Goal: Information Seeking & Learning: Learn about a topic

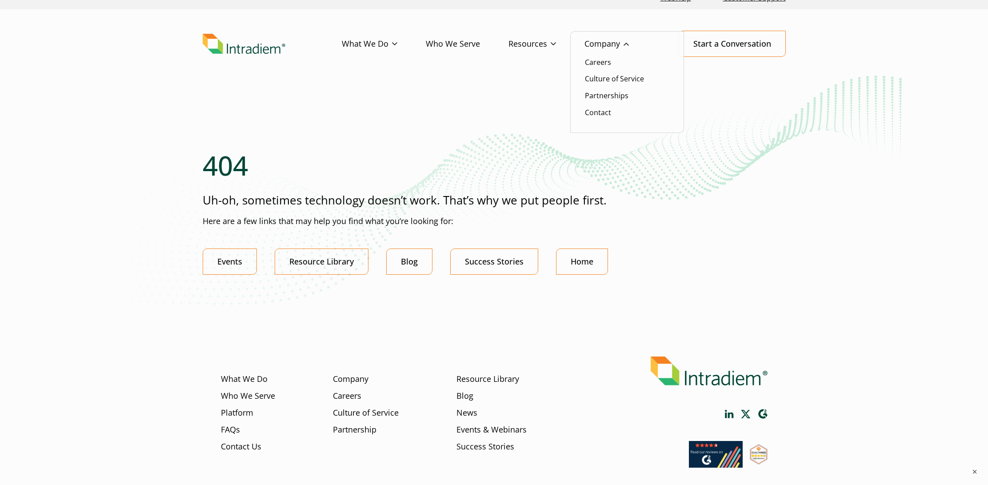
click at [629, 48] on link "Company" at bounding box center [621, 44] width 73 height 26
click at [357, 60] on link "Platform" at bounding box center [356, 62] width 29 height 10
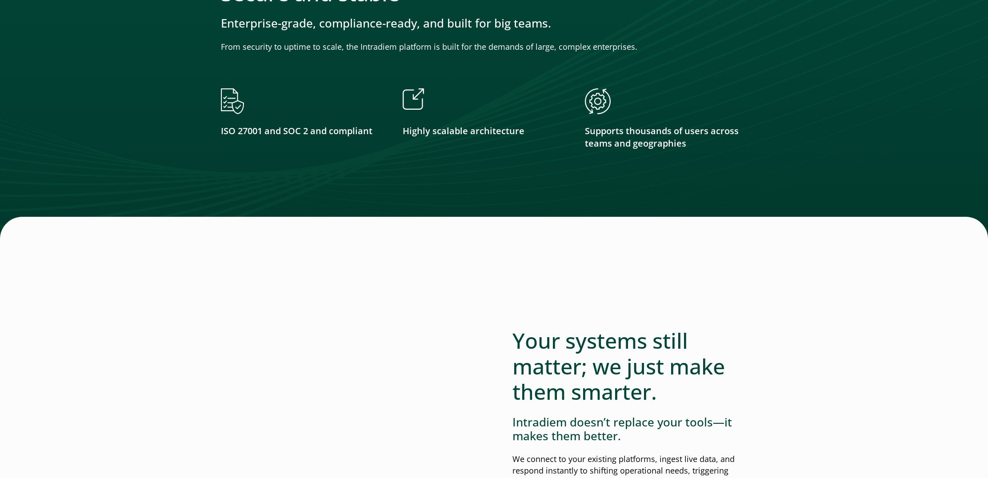
scroll to position [1601, 0]
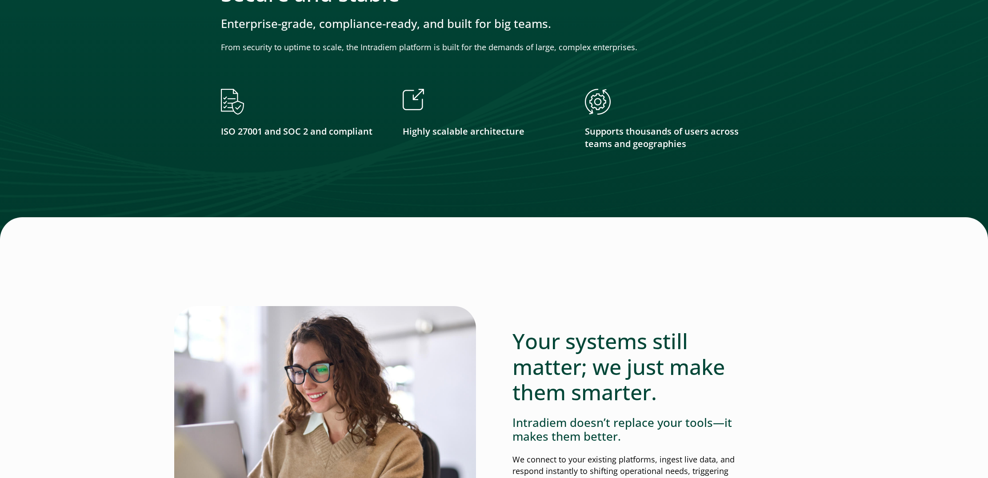
click at [414, 99] on img at bounding box center [413, 99] width 21 height 21
click at [436, 137] on p "Highly scalable architecture" at bounding box center [485, 131] width 164 height 13
click at [434, 108] on div at bounding box center [485, 105] width 164 height 33
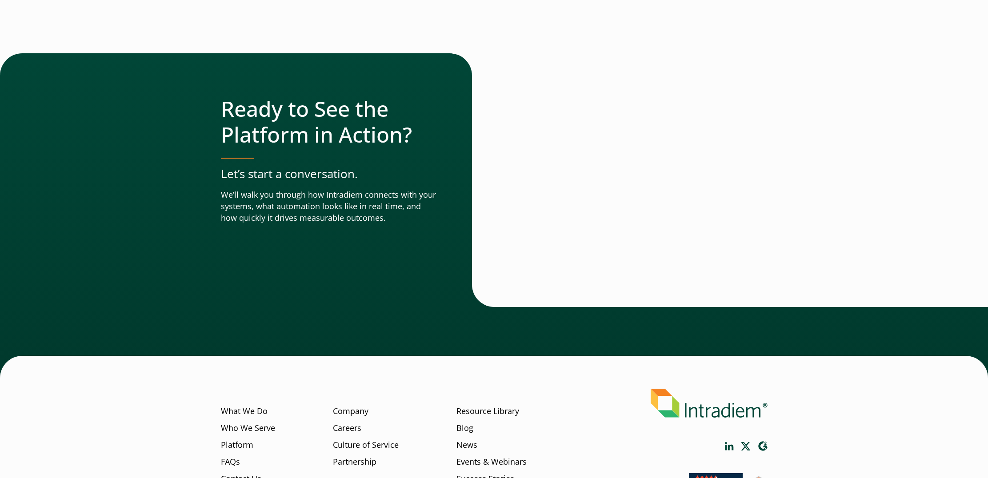
scroll to position [3044, 0]
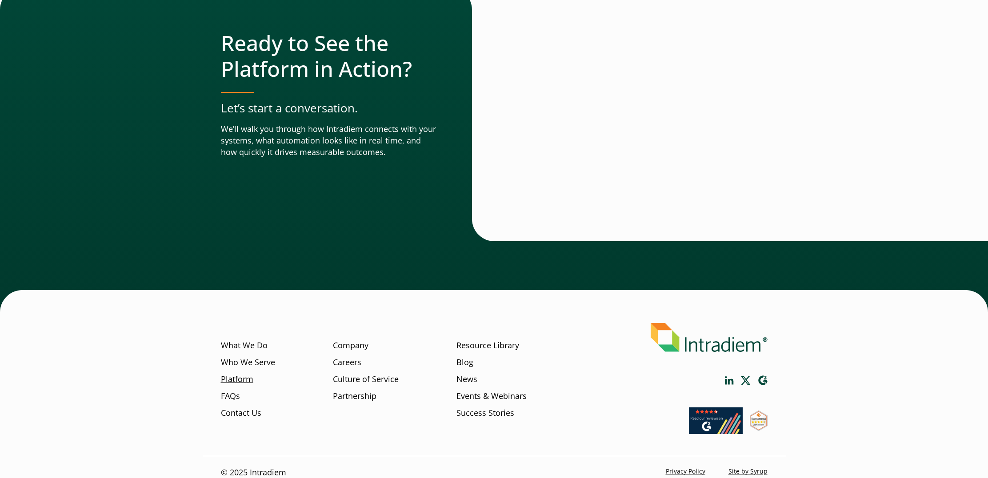
click at [239, 374] on link "Platform" at bounding box center [237, 380] width 32 height 12
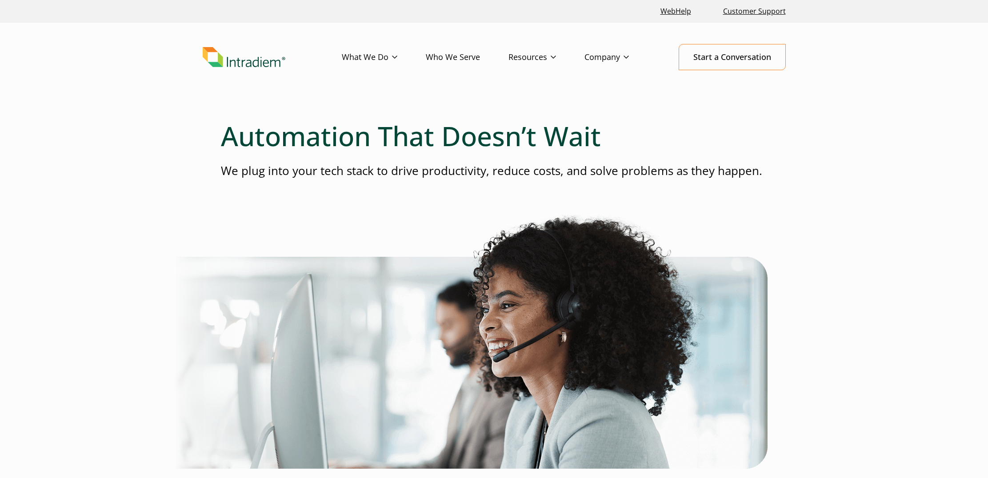
click at [449, 54] on link "Who We Serve" at bounding box center [467, 57] width 83 height 26
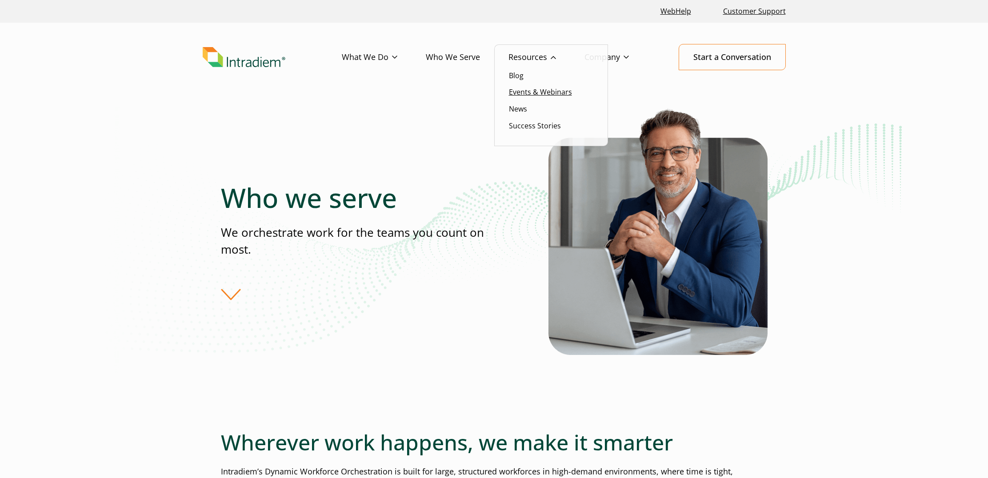
click at [519, 94] on link "Events & Webinars" at bounding box center [540, 92] width 63 height 10
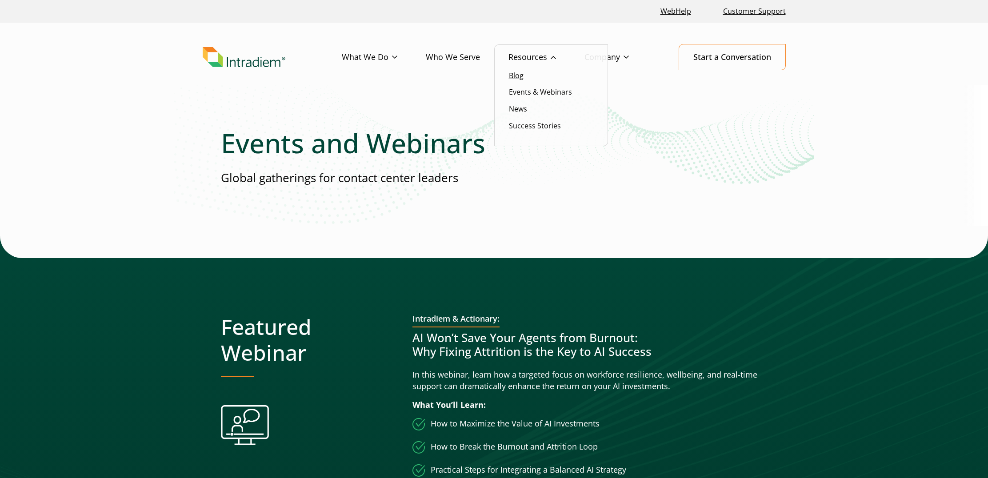
click at [522, 76] on link "Blog" at bounding box center [516, 76] width 15 height 10
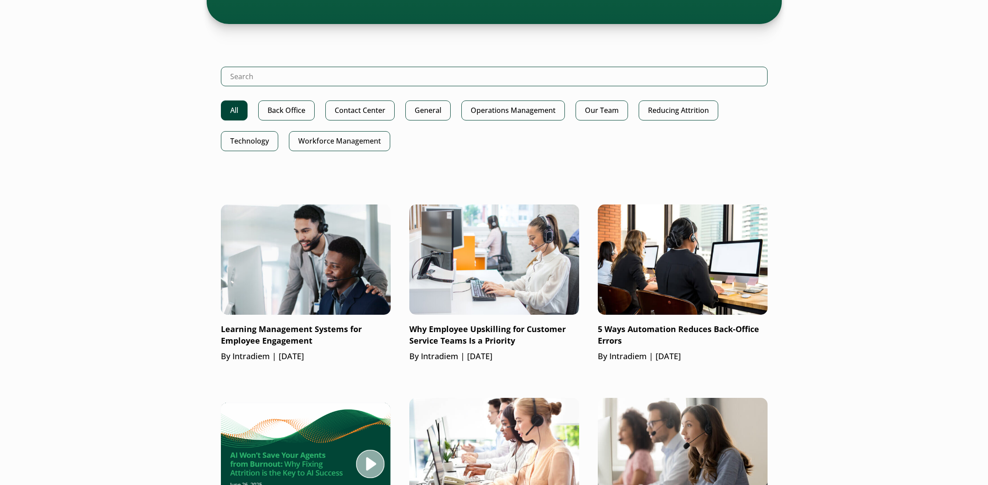
scroll to position [364, 0]
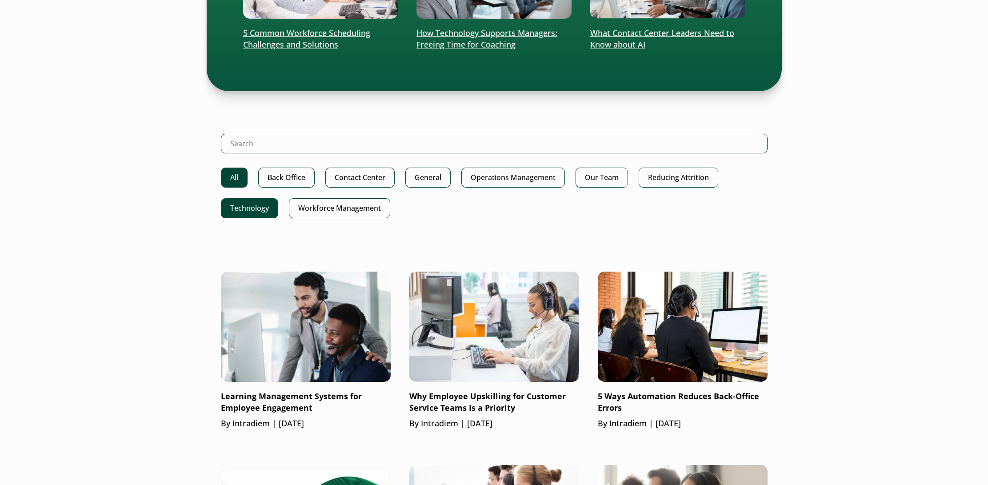
click at [258, 203] on link "Technology" at bounding box center [249, 208] width 57 height 20
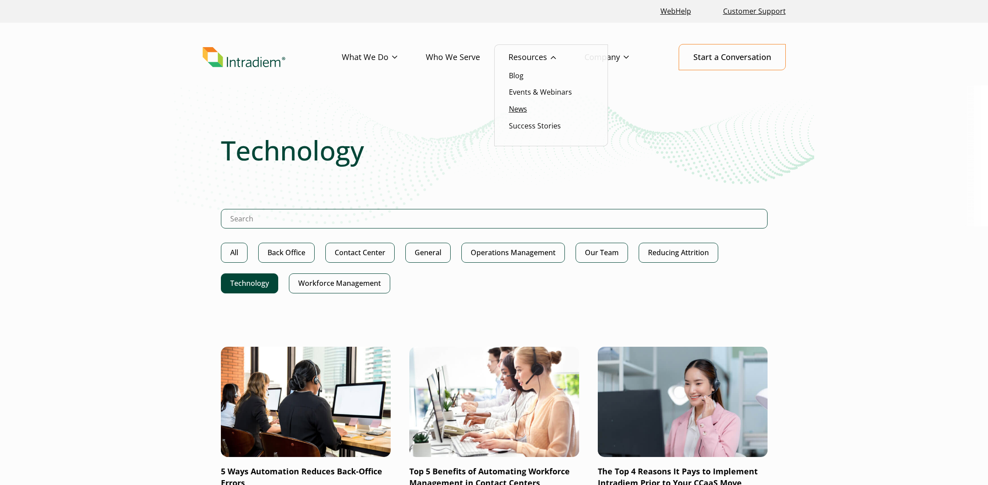
click at [518, 105] on link "News" at bounding box center [518, 109] width 18 height 10
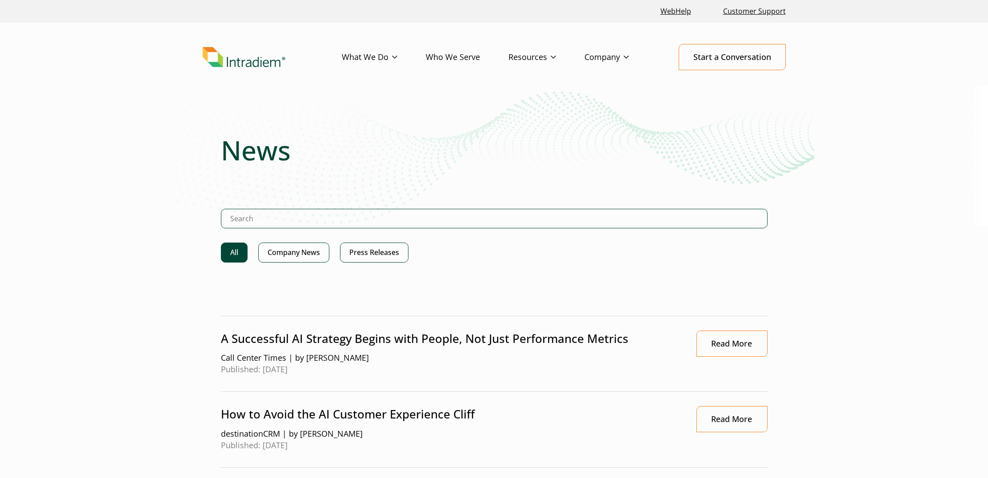
click at [256, 64] on img "Link to homepage of Intradiem" at bounding box center [244, 57] width 83 height 20
